Goal: Check status

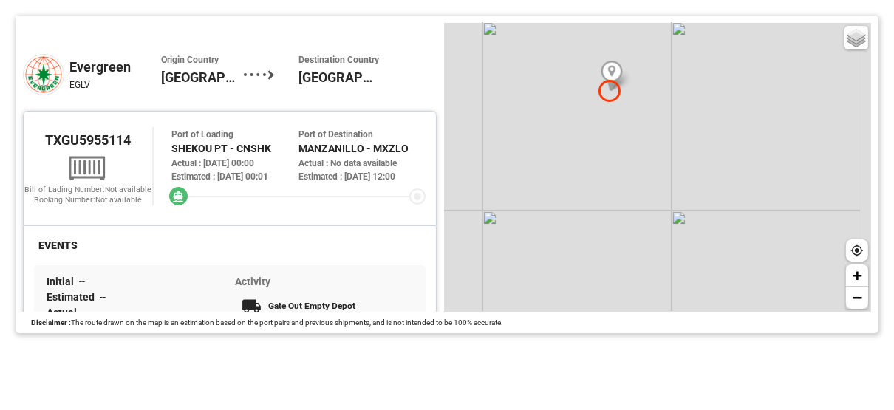
drag, startPoint x: 743, startPoint y: 143, endPoint x: 717, endPoint y: 243, distance: 103.7
click at [717, 243] on div "Basic Grayscale Streets Dark + −" at bounding box center [657, 167] width 427 height 289
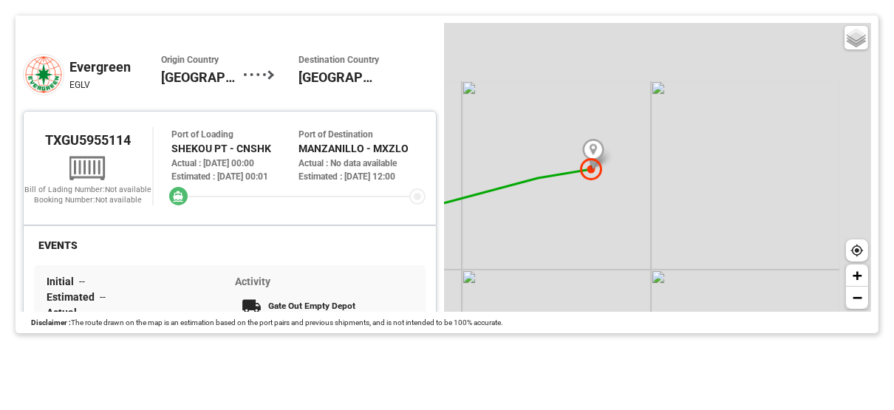
drag, startPoint x: 632, startPoint y: 58, endPoint x: 580, endPoint y: 217, distance: 167.7
click at [581, 219] on div "Basic Grayscale Streets Dark + −" at bounding box center [657, 167] width 427 height 289
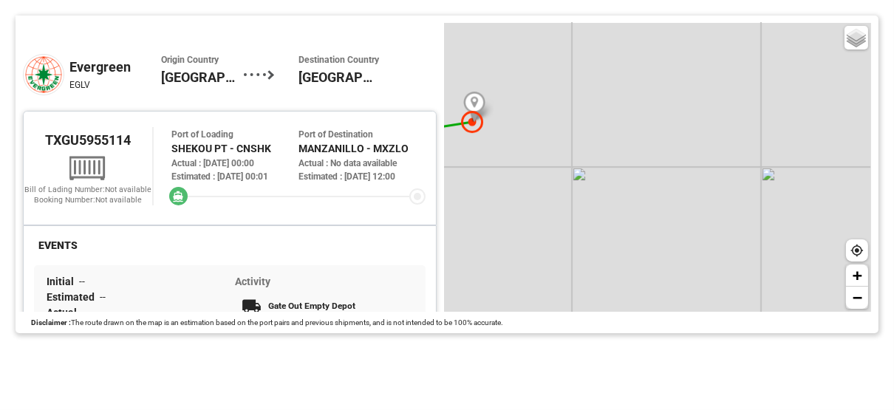
drag, startPoint x: 602, startPoint y: 86, endPoint x: 402, endPoint y: 173, distance: 218.4
click at [404, 173] on div "Tracking Map Evergreen EGLV Origin Country [GEOGRAPHIC_DATA] Destination Countr…" at bounding box center [447, 175] width 863 height 318
drag, startPoint x: 605, startPoint y: 184, endPoint x: 414, endPoint y: 160, distance: 192.9
click at [414, 160] on div "Tracking Map Evergreen EGLV Origin Country [GEOGRAPHIC_DATA] Destination Countr…" at bounding box center [447, 175] width 863 height 318
drag, startPoint x: 598, startPoint y: 230, endPoint x: 660, endPoint y: 245, distance: 64.7
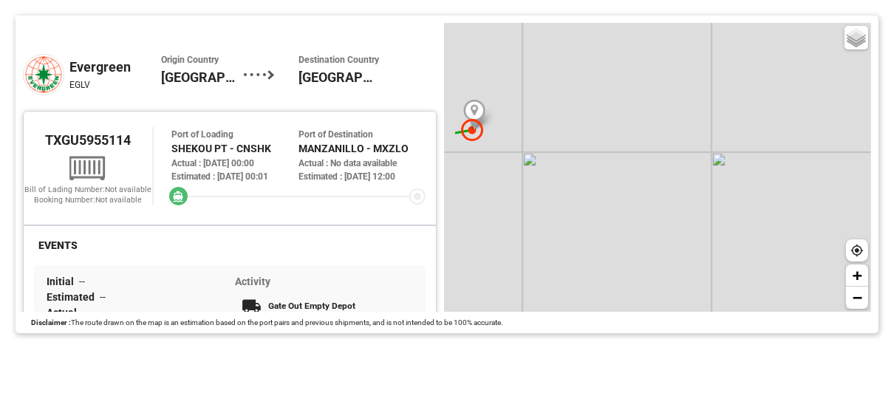
click at [660, 245] on div "Basic Grayscale Streets Dark + −" at bounding box center [657, 167] width 427 height 289
drag, startPoint x: 561, startPoint y: 104, endPoint x: 762, endPoint y: 217, distance: 231.2
click at [762, 217] on div "Basic Grayscale Streets Dark + −" at bounding box center [657, 167] width 427 height 289
drag, startPoint x: 584, startPoint y: 102, endPoint x: 799, endPoint y: 186, distance: 230.2
click at [813, 197] on div "Basic Grayscale Streets Dark + −" at bounding box center [657, 167] width 427 height 289
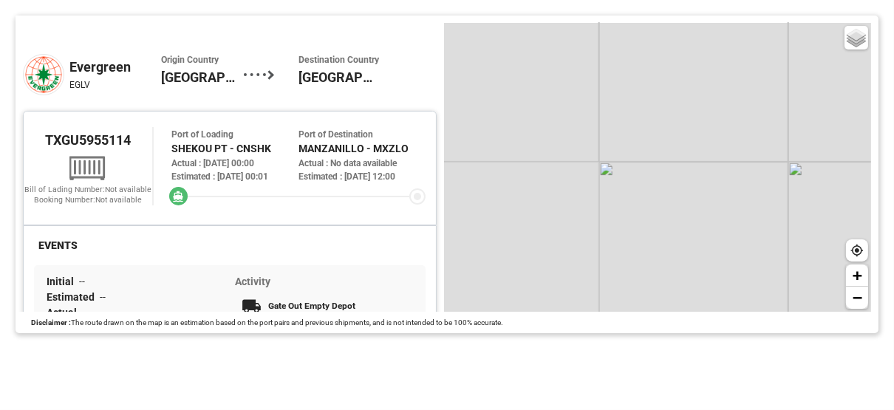
drag, startPoint x: 499, startPoint y: 155, endPoint x: 706, endPoint y: 149, distance: 206.2
click at [704, 149] on div "Basic Grayscale Streets Dark + −" at bounding box center [657, 167] width 427 height 289
drag, startPoint x: 564, startPoint y: 209, endPoint x: 827, endPoint y: 238, distance: 263.8
click at [827, 238] on div "Basic Grayscale Streets Dark + −" at bounding box center [657, 167] width 427 height 289
drag, startPoint x: 807, startPoint y: 176, endPoint x: 431, endPoint y: 97, distance: 384.3
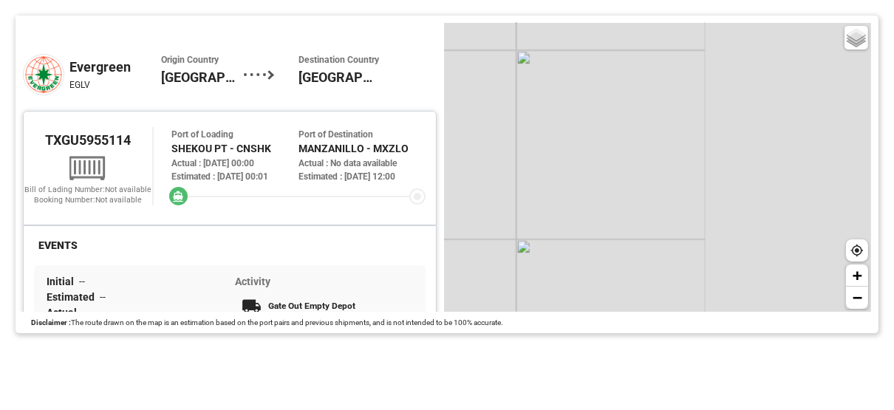
click at [431, 97] on div "Tracking Map Evergreen EGLV Origin Country [GEOGRAPHIC_DATA] Destination Countr…" at bounding box center [447, 175] width 863 height 318
drag, startPoint x: 612, startPoint y: 140, endPoint x: 863, endPoint y: 245, distance: 271.5
click at [857, 247] on div "Basic Grayscale Streets Dark + −" at bounding box center [657, 167] width 427 height 289
drag, startPoint x: 671, startPoint y: 121, endPoint x: 819, endPoint y: 177, distance: 157.8
click at [819, 177] on div "Basic Grayscale Streets Dark + −" at bounding box center [657, 167] width 427 height 289
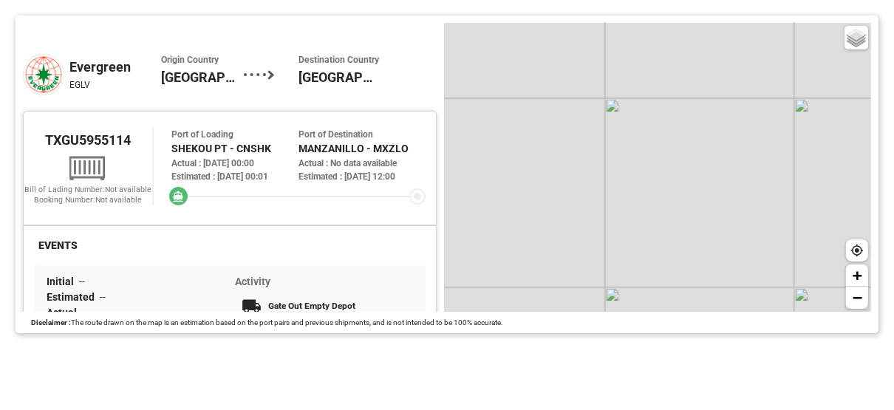
drag, startPoint x: 571, startPoint y: 112, endPoint x: 689, endPoint y: 173, distance: 133.2
click at [689, 173] on div "Basic Grayscale Streets Dark + −" at bounding box center [657, 167] width 427 height 289
drag, startPoint x: 564, startPoint y: 191, endPoint x: 582, endPoint y: 190, distance: 18.5
click at [582, 190] on div "Basic Grayscale Streets Dark + −" at bounding box center [657, 167] width 427 height 289
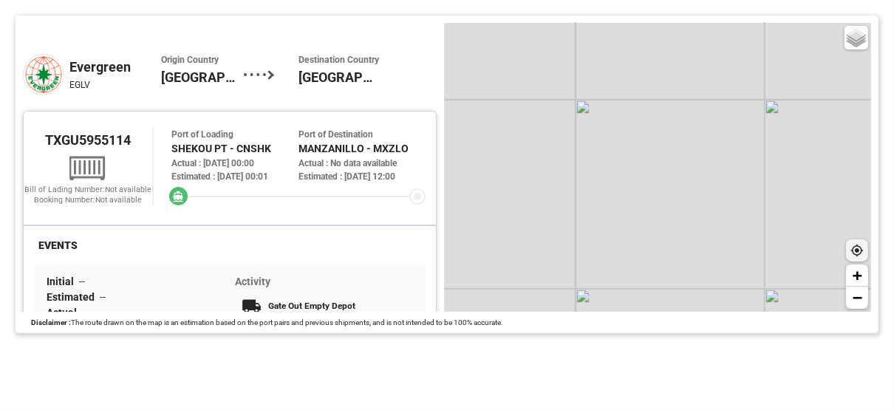
click at [859, 260] on div at bounding box center [857, 250] width 22 height 22
click at [859, 254] on icon at bounding box center [856, 250] width 13 height 13
